Goal: Use online tool/utility

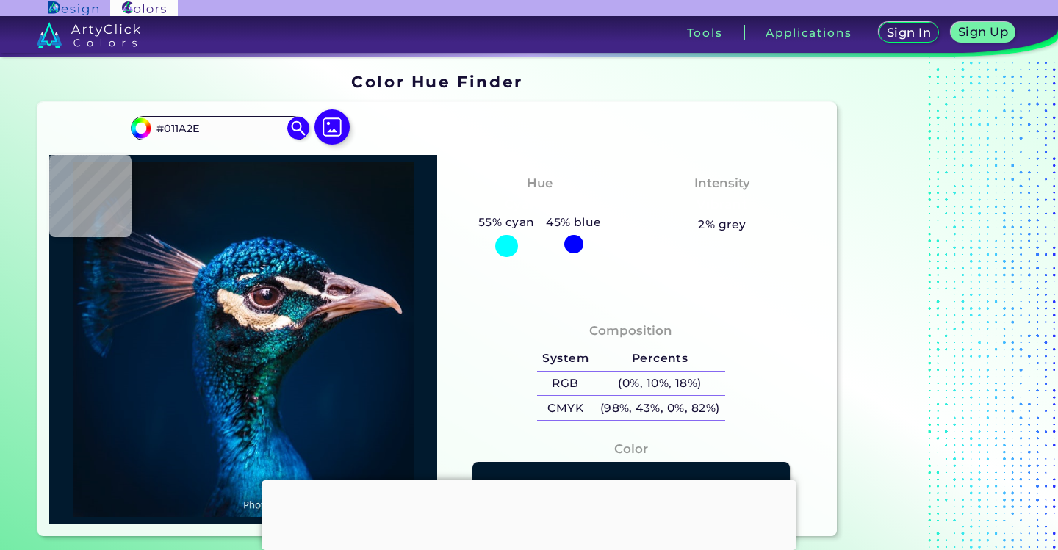
type input "#031a2c"
type input "#031A2C"
type input "#061826"
type input "#061721"
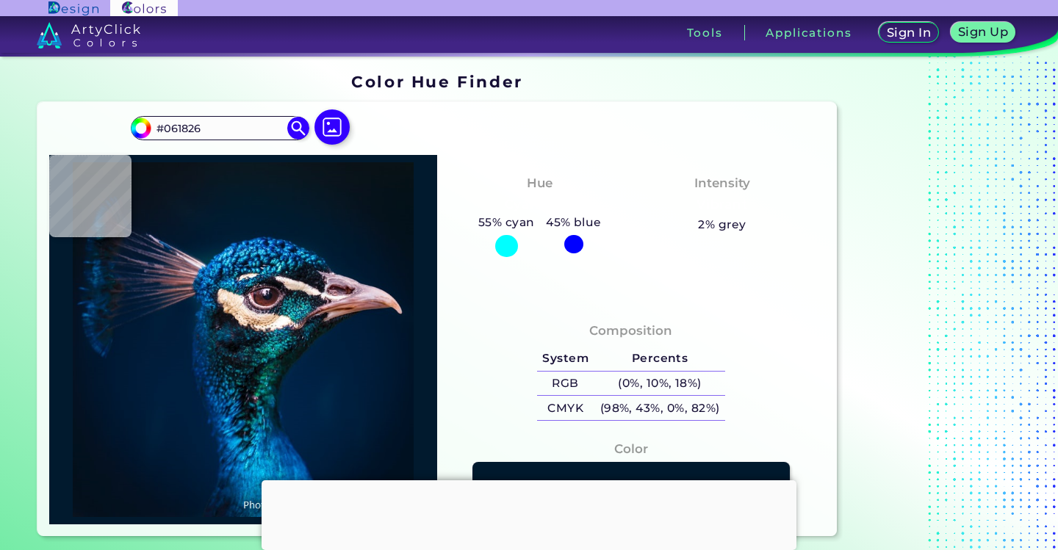
type input "#061721"
type input "#09161e"
type input "#09161E"
type input "#0b151c"
type input "#0B151C"
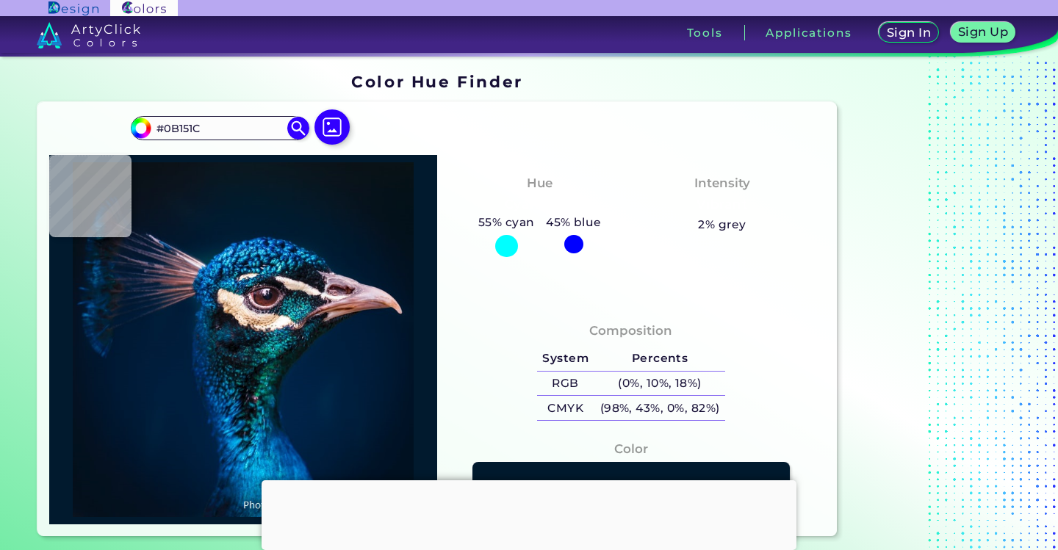
type input "#0b141b"
type input "#0B141B"
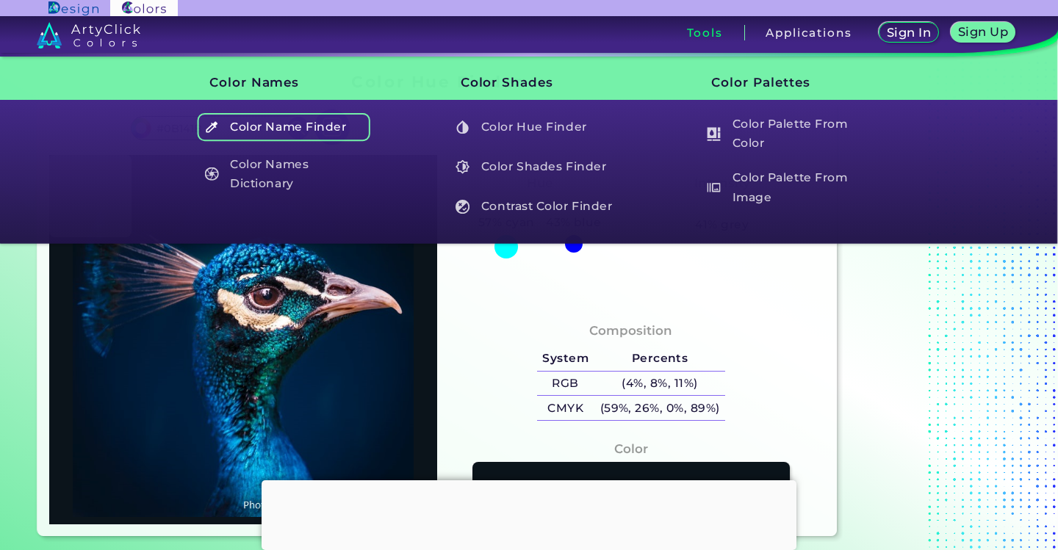
click at [277, 119] on h5 "Color Name Finder" at bounding box center [284, 127] width 173 height 28
